Goal: Task Accomplishment & Management: Manage account settings

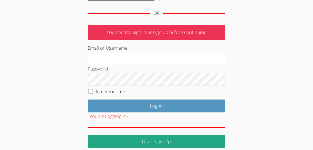
scroll to position [81, 0]
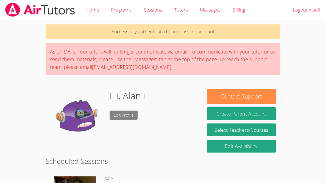
click at [118, 117] on link "Edit Profile" at bounding box center [124, 115] width 28 height 9
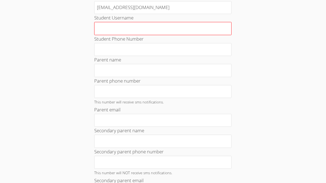
scroll to position [76, 0]
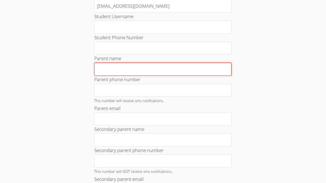
click at [149, 71] on input "Parent name" at bounding box center [162, 69] width 137 height 13
type input "[PERSON_NAME]"
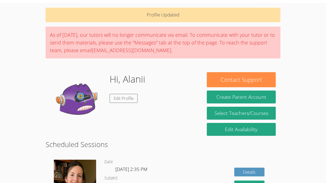
scroll to position [16, 0]
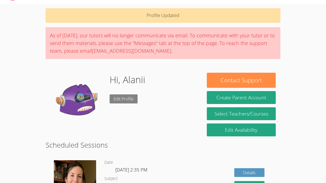
click at [130, 101] on link "Edit Profile" at bounding box center [124, 99] width 28 height 9
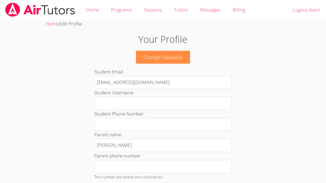
scroll to position [16, 0]
